Goal: Information Seeking & Learning: Understand process/instructions

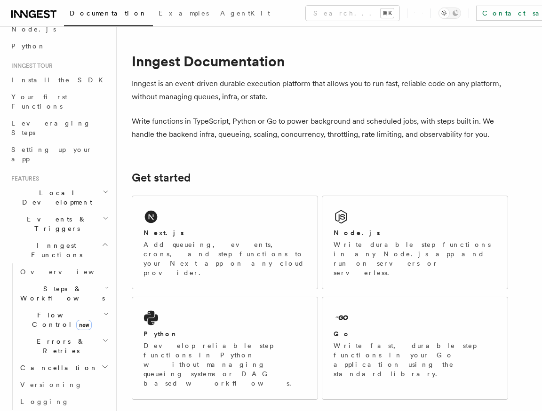
click at [104, 311] on icon "button" at bounding box center [106, 315] width 5 height 8
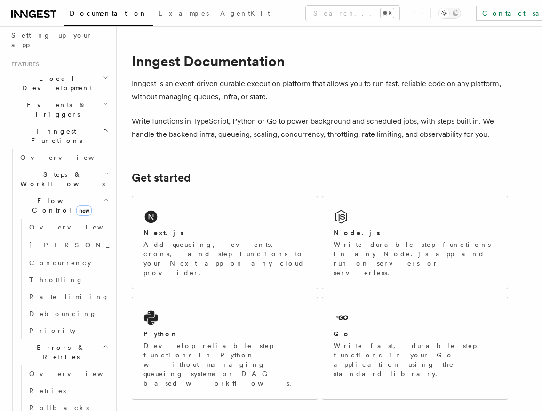
scroll to position [179, 0]
click at [61, 382] on link "Retries" at bounding box center [67, 390] width 85 height 17
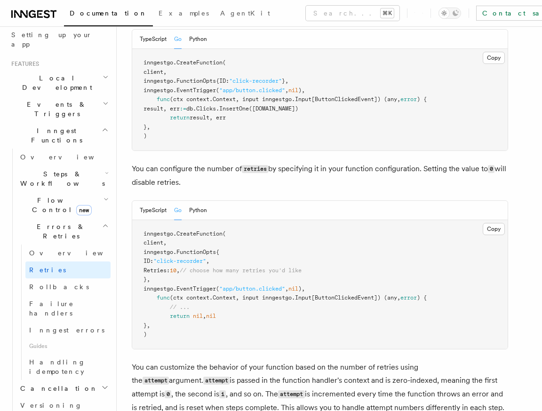
scroll to position [137, 0]
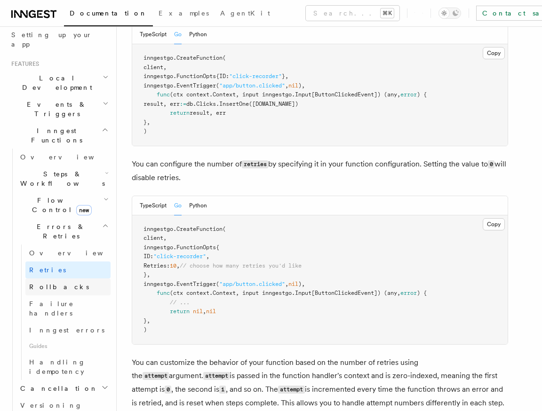
click at [80, 279] on link "Rollbacks" at bounding box center [67, 287] width 85 height 17
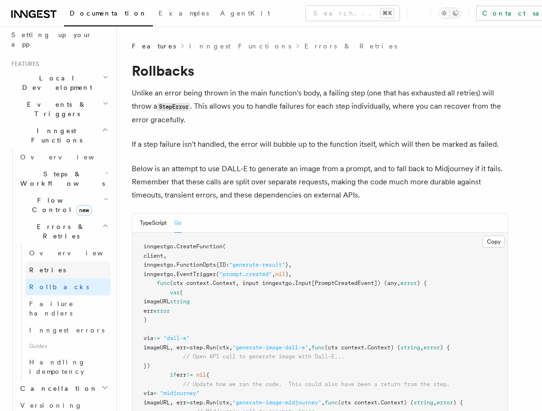
click at [67, 262] on link "Retries" at bounding box center [67, 270] width 85 height 17
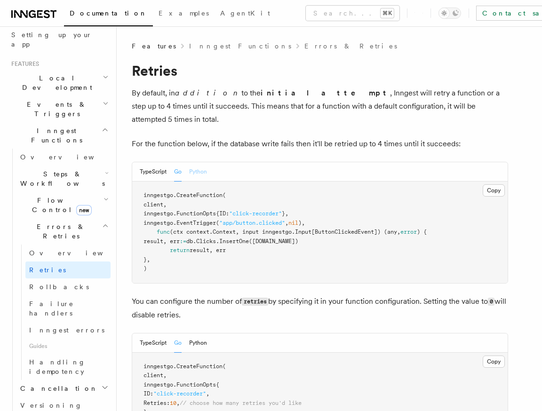
click at [205, 162] on button "Python" at bounding box center [198, 171] width 18 height 19
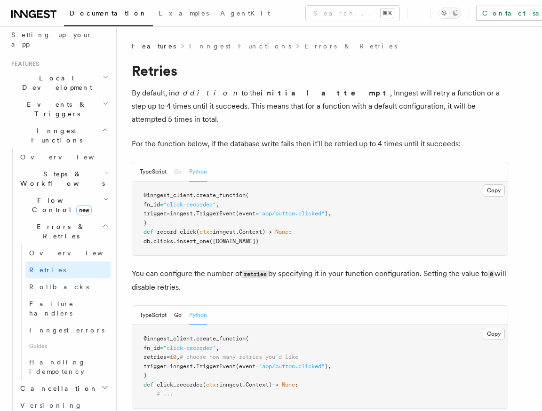
click at [178, 162] on button "Go" at bounding box center [178, 171] width 8 height 19
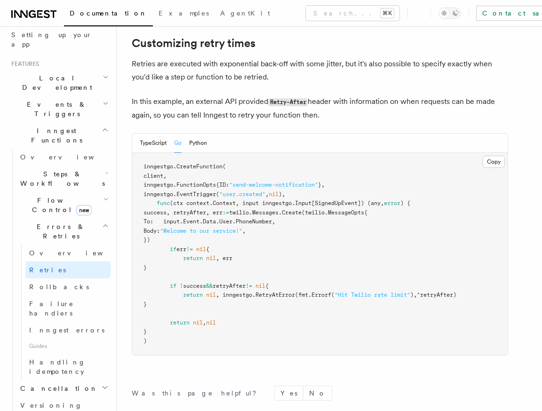
scroll to position [1392, 0]
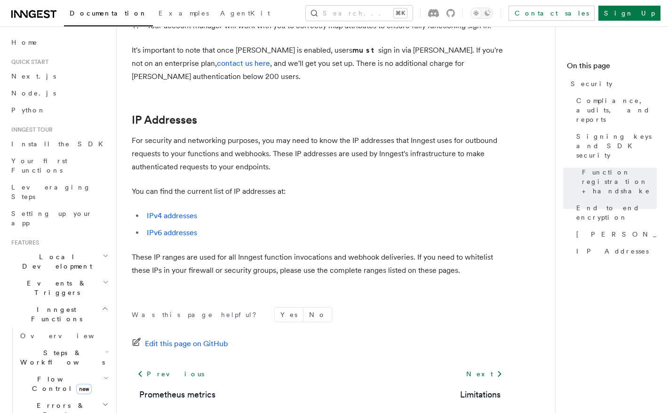
scroll to position [1208, 0]
